Goal: Information Seeking & Learning: Learn about a topic

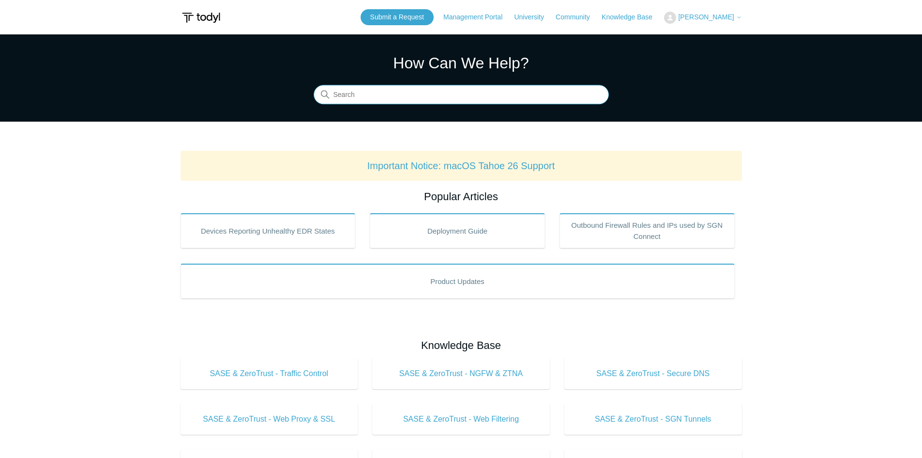
click at [439, 86] on input "Search" at bounding box center [461, 94] width 295 height 19
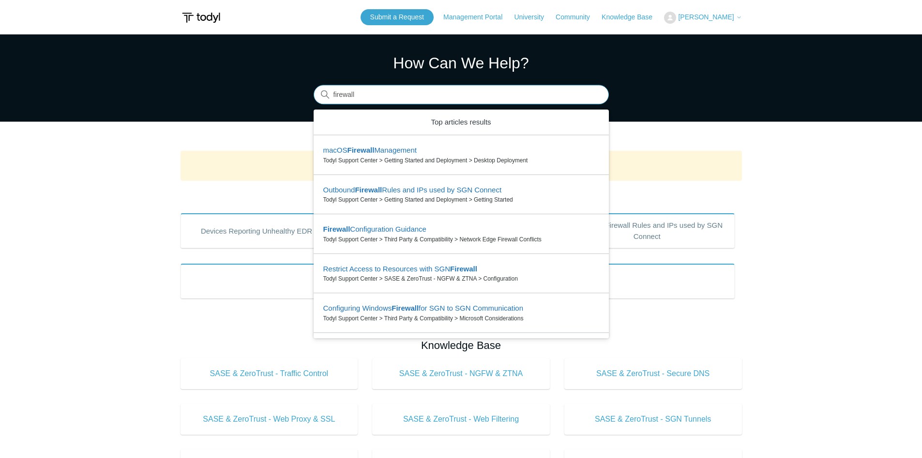
type input "firewall"
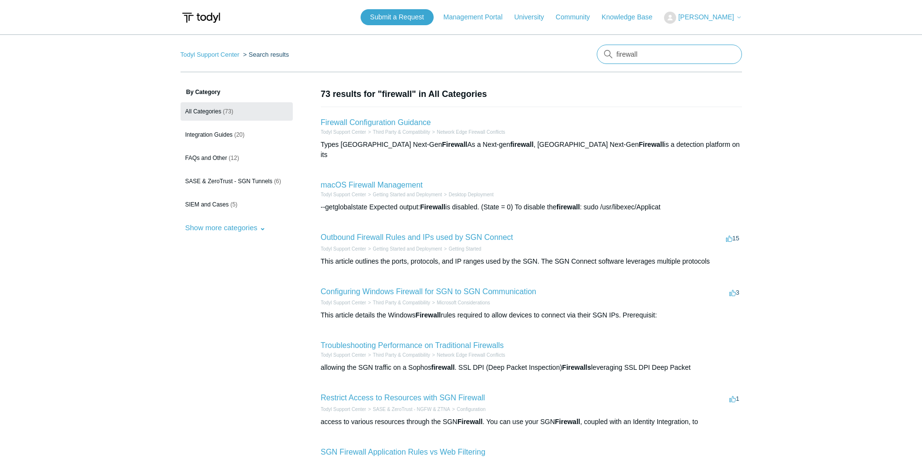
click at [648, 57] on input "firewall" at bounding box center [669, 54] width 145 height 19
click at [620, 53] on input "firewall" at bounding box center [669, 54] width 145 height 19
click at [615, 50] on input "firewall" at bounding box center [669, 54] width 145 height 19
type input "sonicwall firewall"
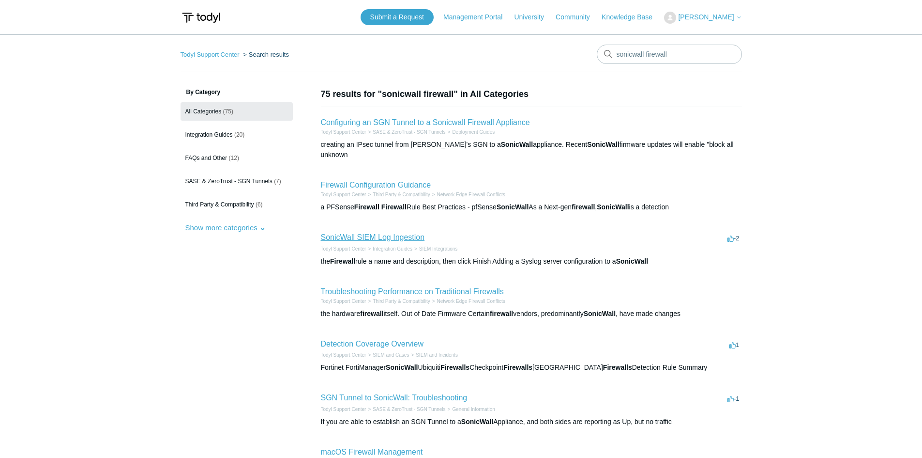
click at [369, 233] on link "SonicWall SIEM Log Ingestion" at bounding box center [373, 237] width 104 height 8
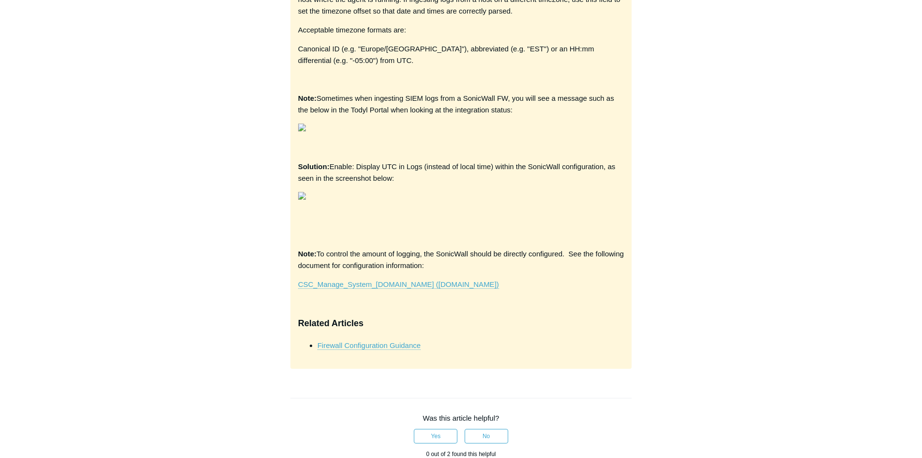
scroll to position [1792, 0]
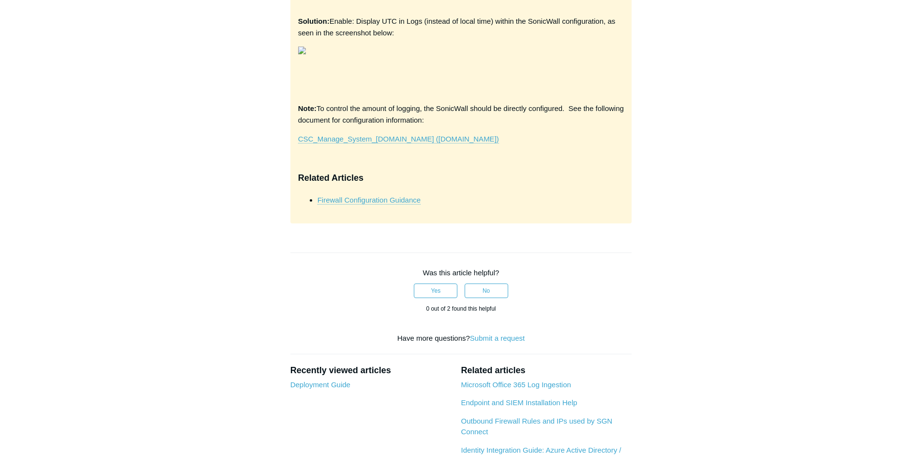
drag, startPoint x: 534, startPoint y: 250, endPoint x: 572, endPoint y: 268, distance: 42.7
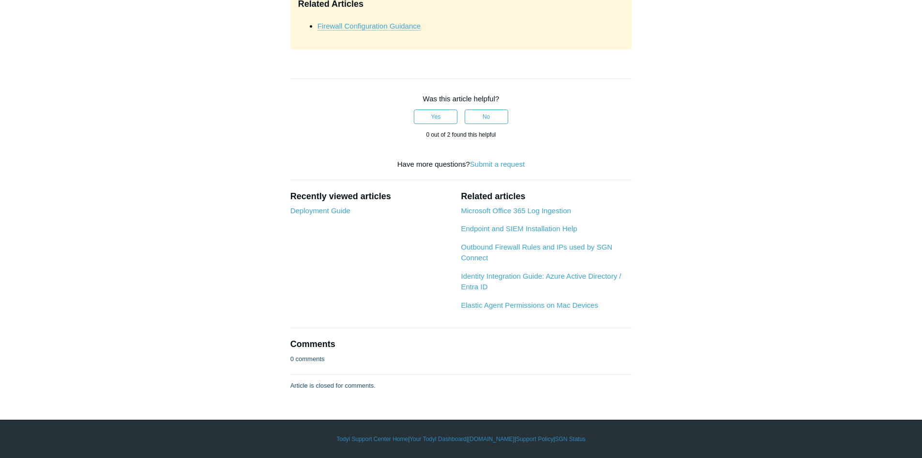
scroll to position [2469, 0]
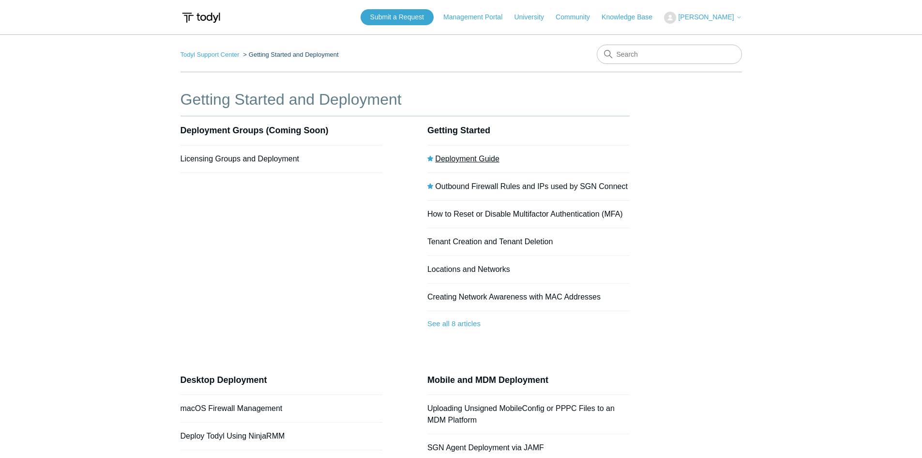
click at [472, 160] on link "Deployment Guide" at bounding box center [467, 158] width 64 height 8
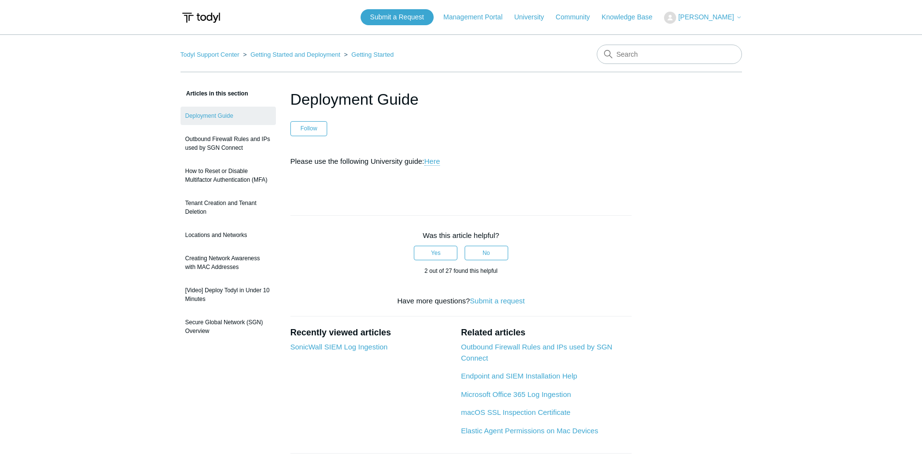
scroll to position [38, 0]
